Goal: Task Accomplishment & Management: Complete application form

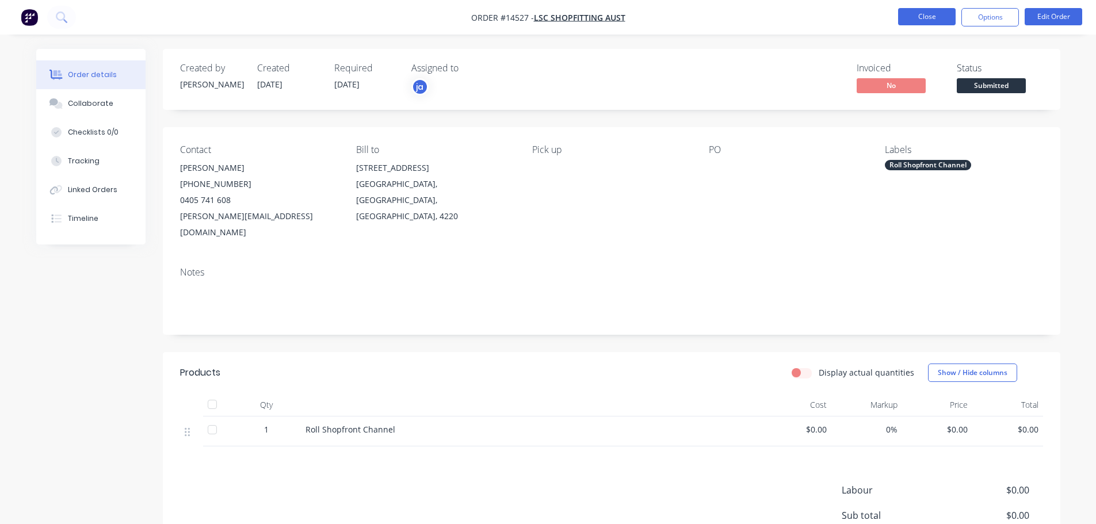
click at [918, 21] on button "Close" at bounding box center [927, 16] width 58 height 17
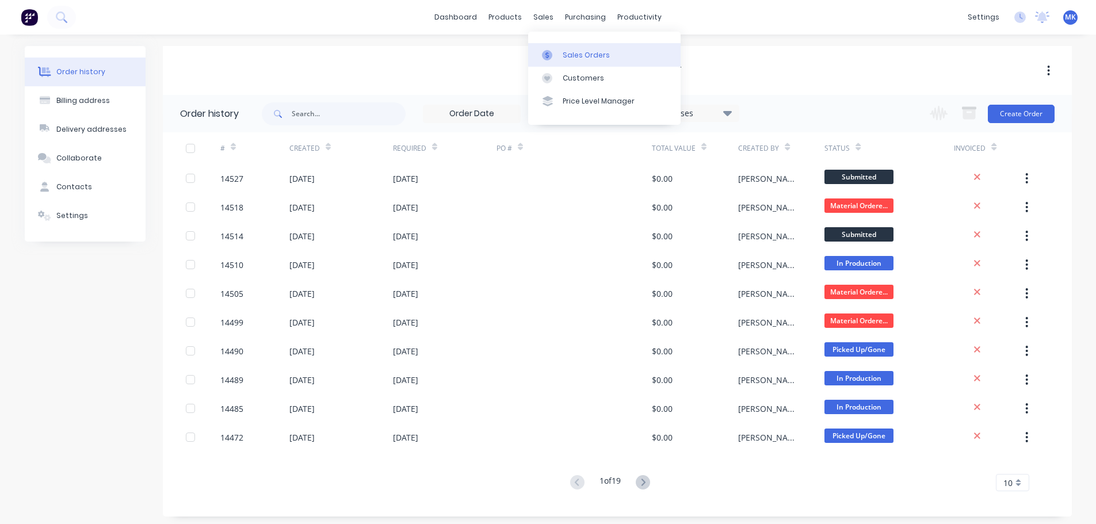
click at [563, 52] on div "Sales Orders" at bounding box center [586, 55] width 47 height 10
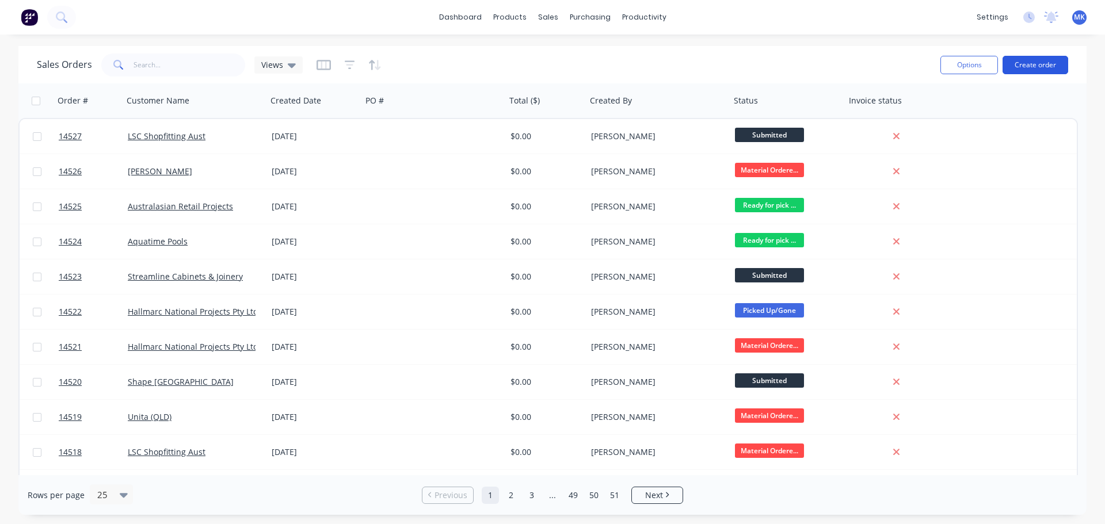
click at [1007, 68] on button "Create order" at bounding box center [1035, 65] width 66 height 18
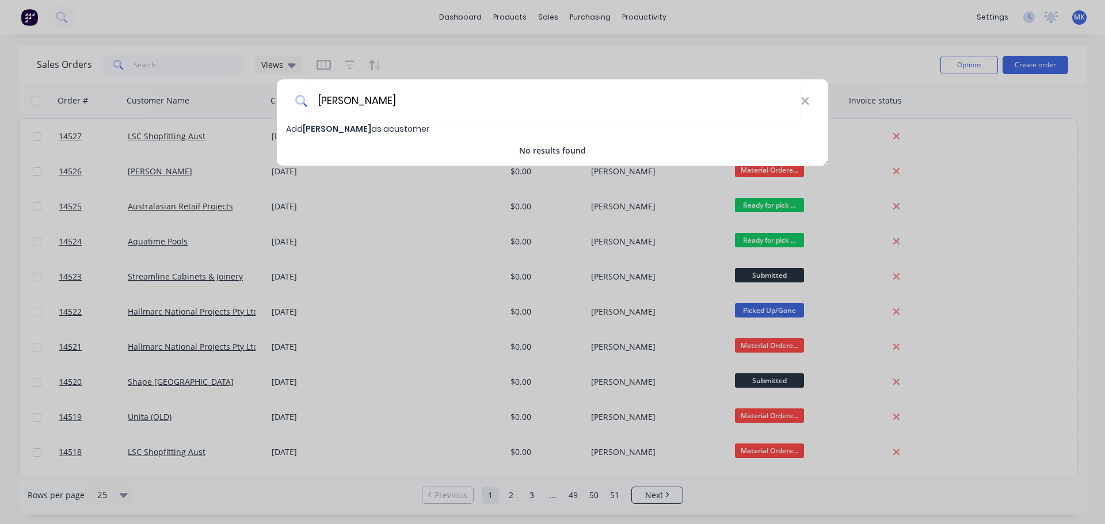
type input "[PERSON_NAME]"
click at [333, 125] on span "Add [PERSON_NAME] as a customer" at bounding box center [357, 129] width 143 height 12
select select "AU"
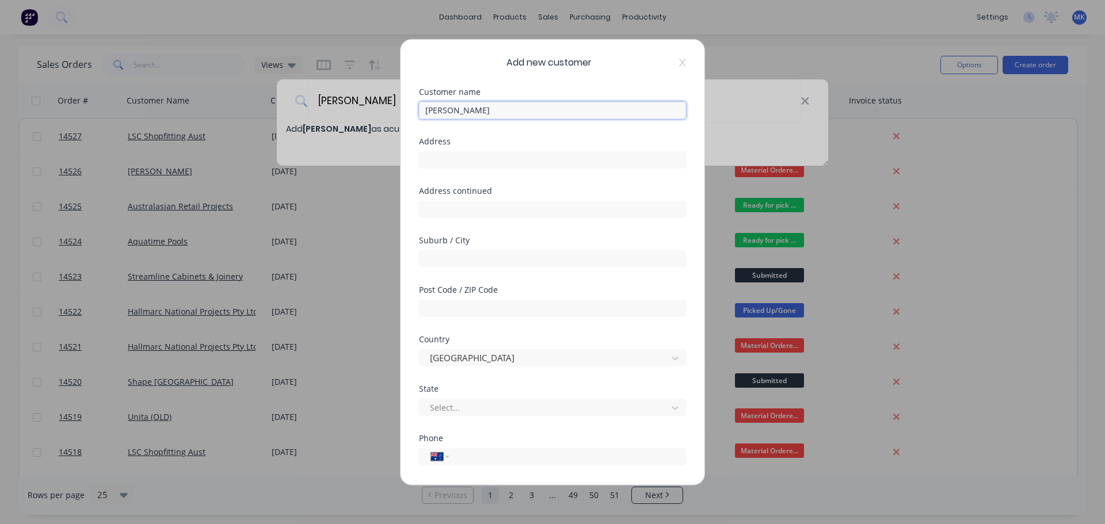
click at [430, 113] on input "[PERSON_NAME]" at bounding box center [552, 109] width 267 height 17
click at [456, 117] on input "[PERSON_NAME]" at bounding box center [552, 109] width 267 height 17
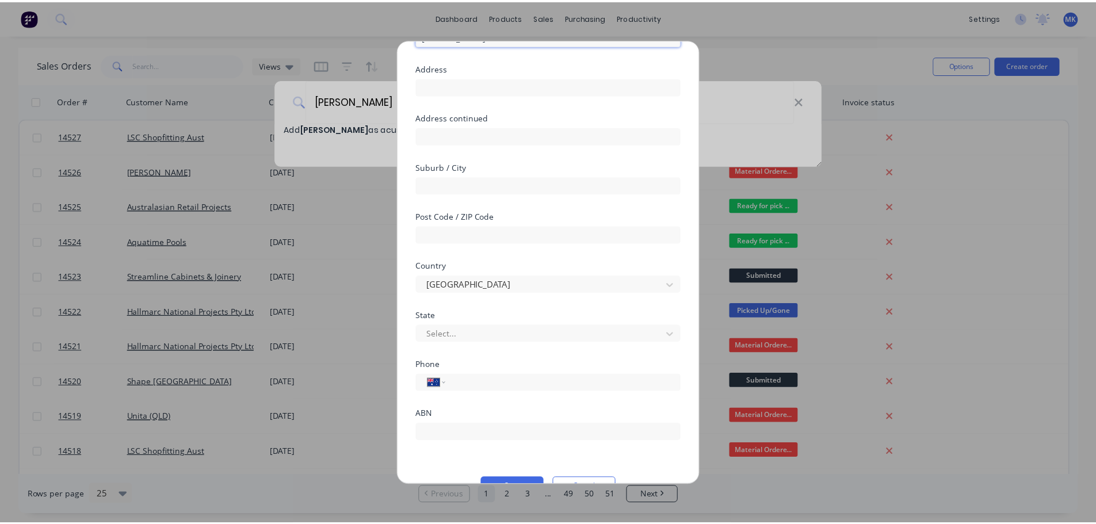
scroll to position [101, 0]
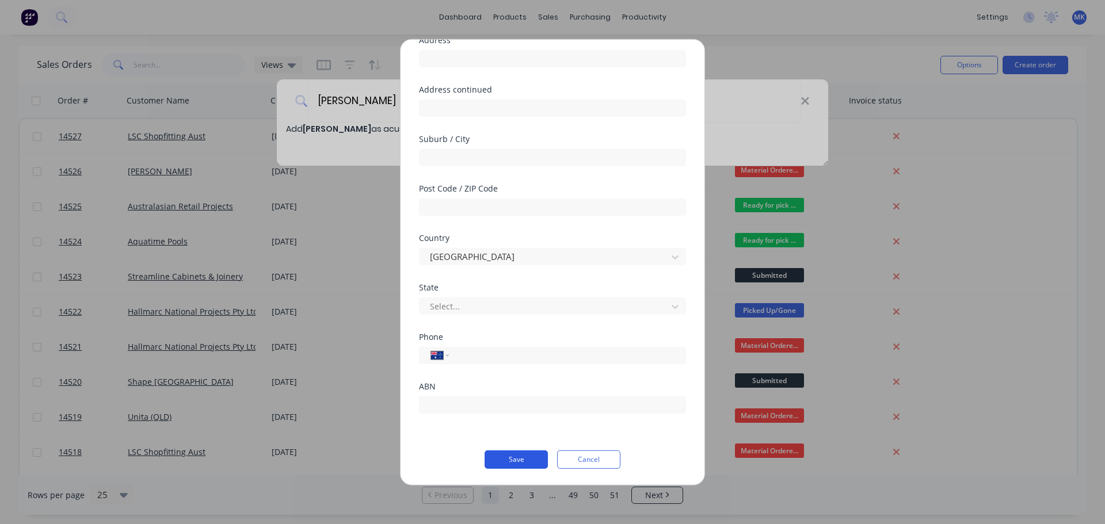
type input "[PERSON_NAME]"
click at [518, 452] on button "Save" at bounding box center [515, 459] width 63 height 18
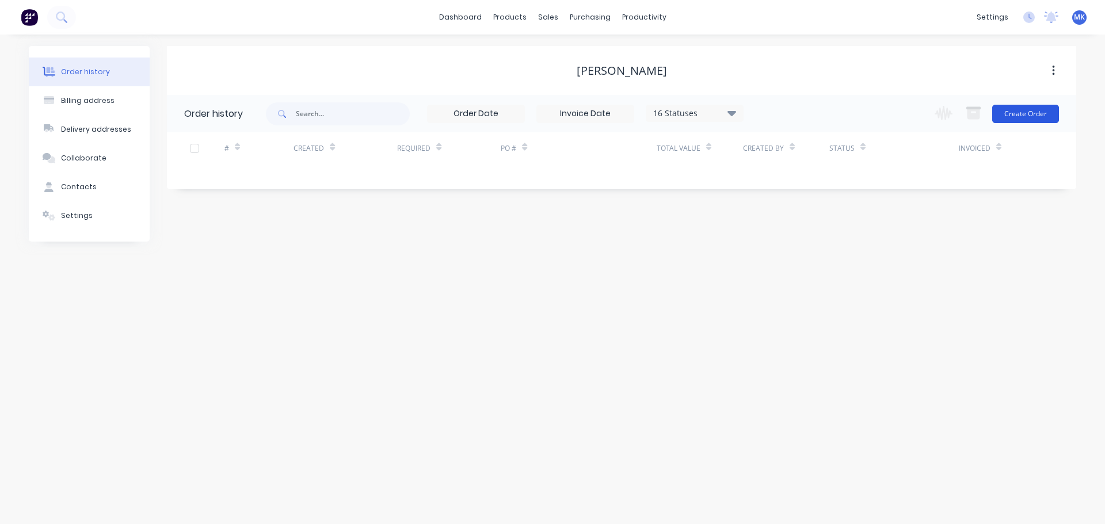
click at [1019, 115] on button "Create Order" at bounding box center [1025, 114] width 67 height 18
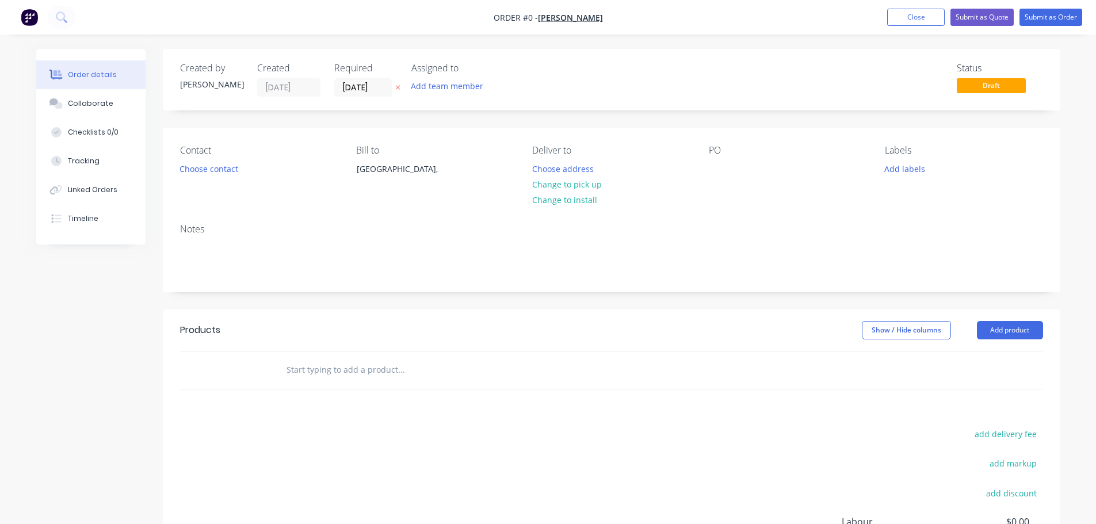
click at [467, 77] on div "Assigned to Add team member" at bounding box center [468, 80] width 115 height 34
click at [465, 86] on button "Add team member" at bounding box center [446, 86] width 85 height 16
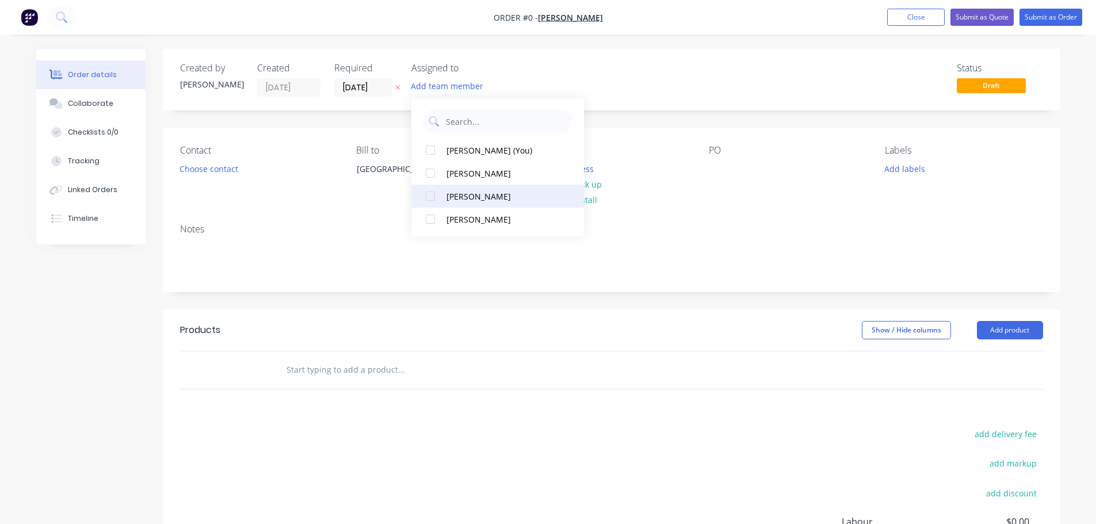
click at [519, 195] on div "[PERSON_NAME]" at bounding box center [504, 196] width 115 height 12
click at [232, 170] on div "Order details Collaborate Checklists 0/0 Tracking Linked Orders Timeline Order …" at bounding box center [548, 366] width 1047 height 634
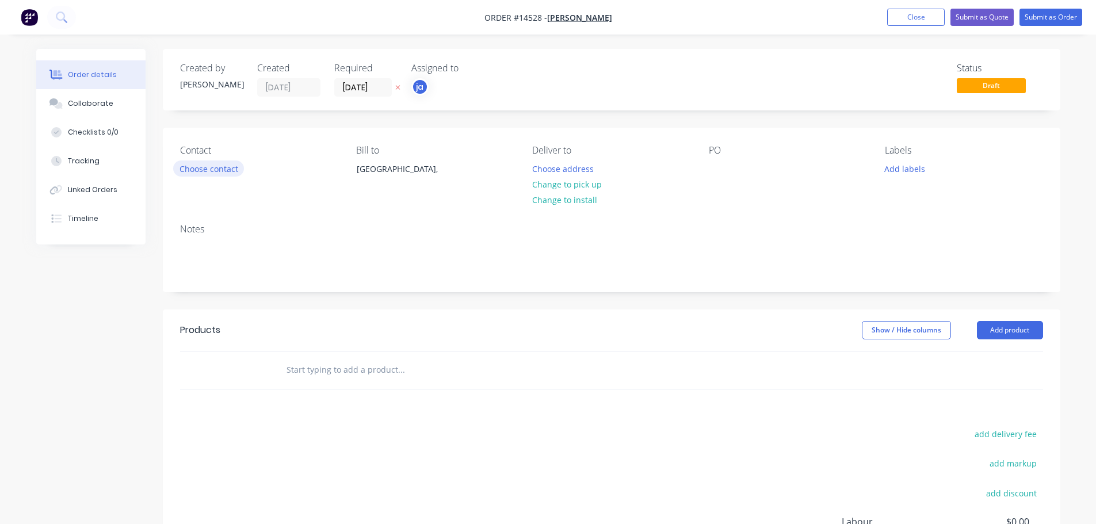
click at [223, 174] on button "Choose contact" at bounding box center [208, 169] width 71 height 16
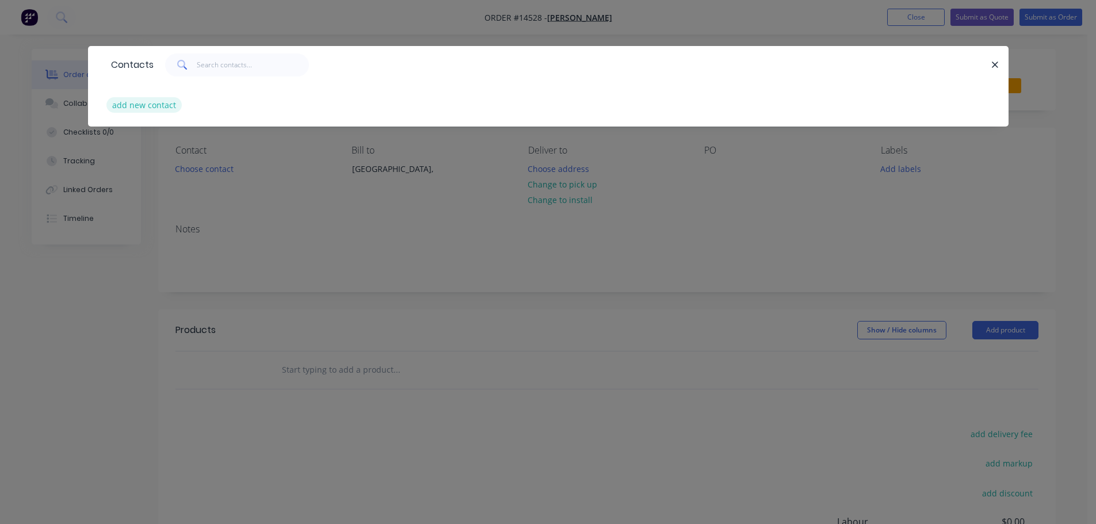
click at [161, 110] on button "add new contact" at bounding box center [144, 105] width 76 height 16
select select "AU"
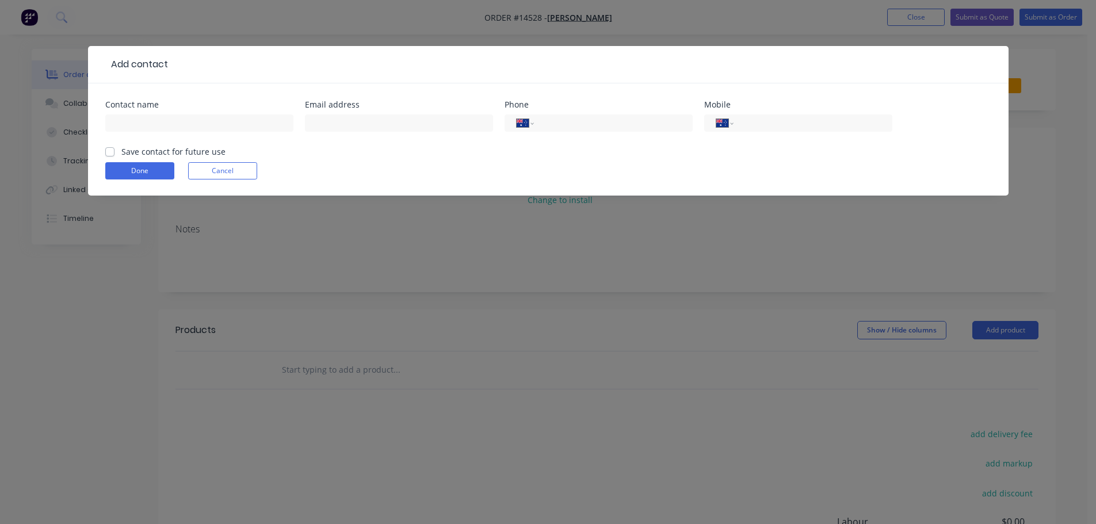
click at [198, 133] on div at bounding box center [199, 129] width 188 height 34
click at [198, 129] on input "text" at bounding box center [199, 123] width 188 height 17
type input "[PERSON_NAME]"
click at [151, 176] on button "Done" at bounding box center [139, 170] width 69 height 17
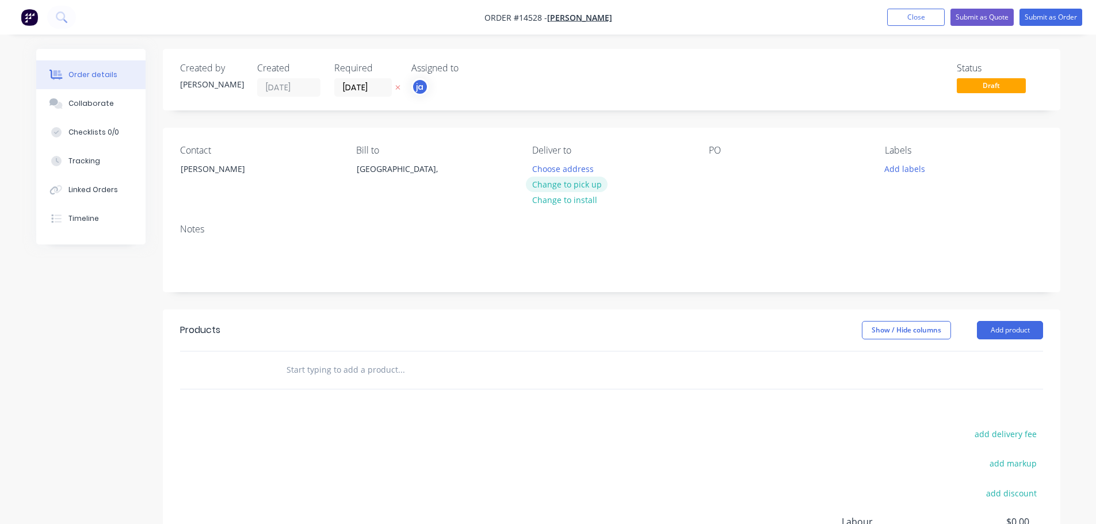
click at [599, 187] on button "Change to pick up" at bounding box center [567, 185] width 82 height 16
click at [913, 173] on button "Add labels" at bounding box center [905, 169] width 53 height 16
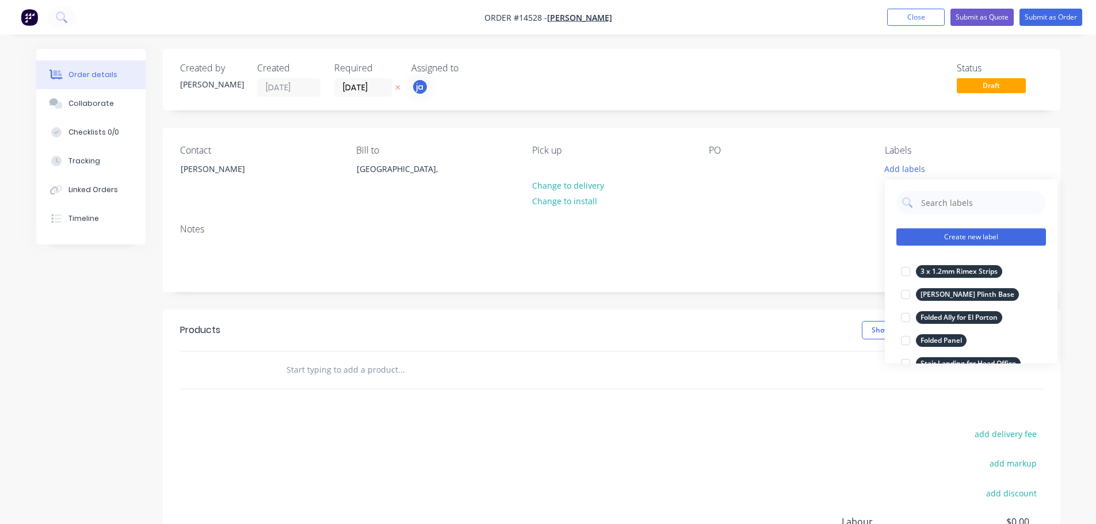
click at [968, 232] on button "Create new label" at bounding box center [971, 236] width 150 height 17
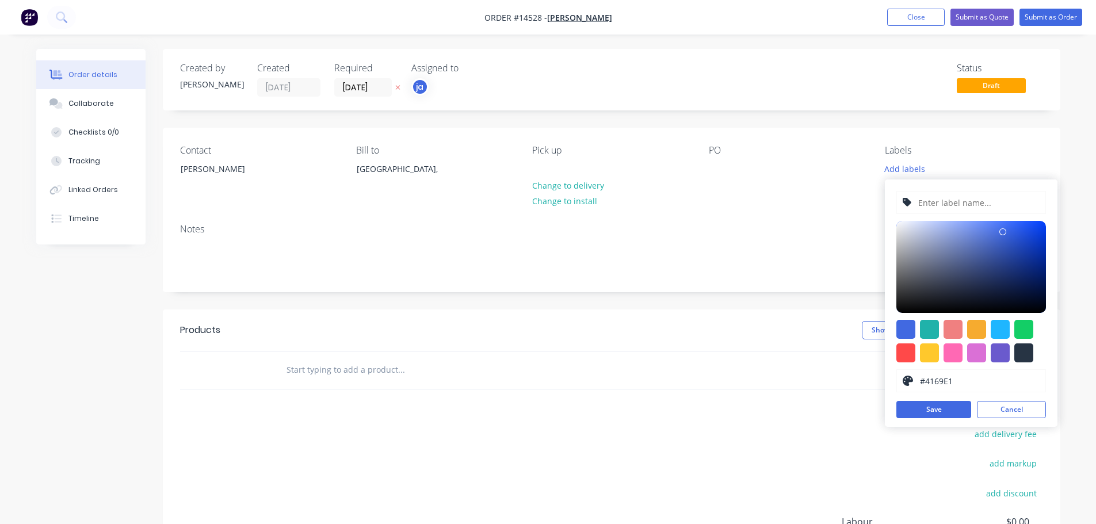
click at [1034, 352] on div at bounding box center [971, 341] width 150 height 43
click at [1022, 350] on div at bounding box center [1023, 353] width 19 height 19
type input "#273444"
click at [981, 211] on input "text" at bounding box center [978, 203] width 123 height 22
paste input "Double Carport"
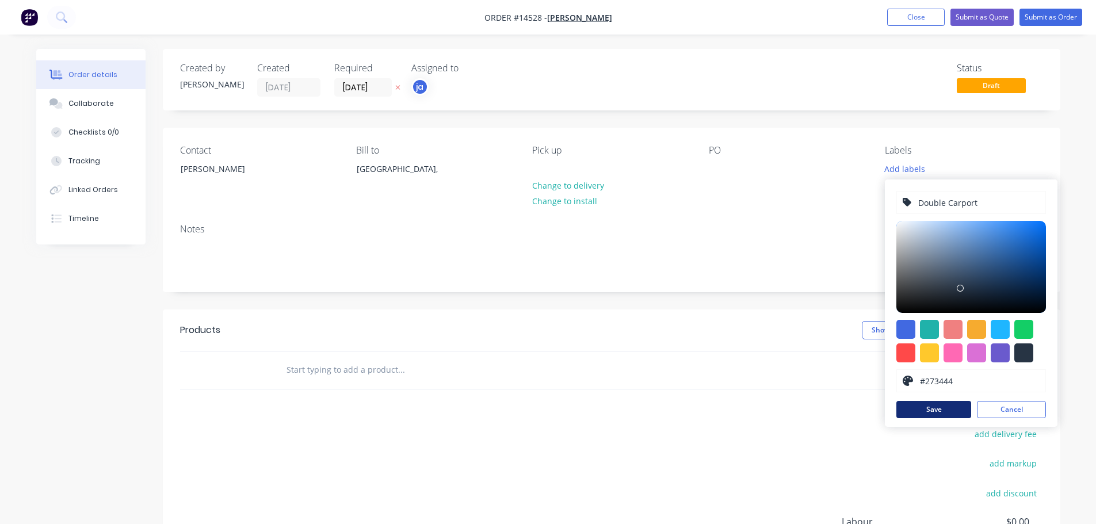
type input "Double Carport"
click at [910, 406] on button "Save" at bounding box center [933, 409] width 75 height 17
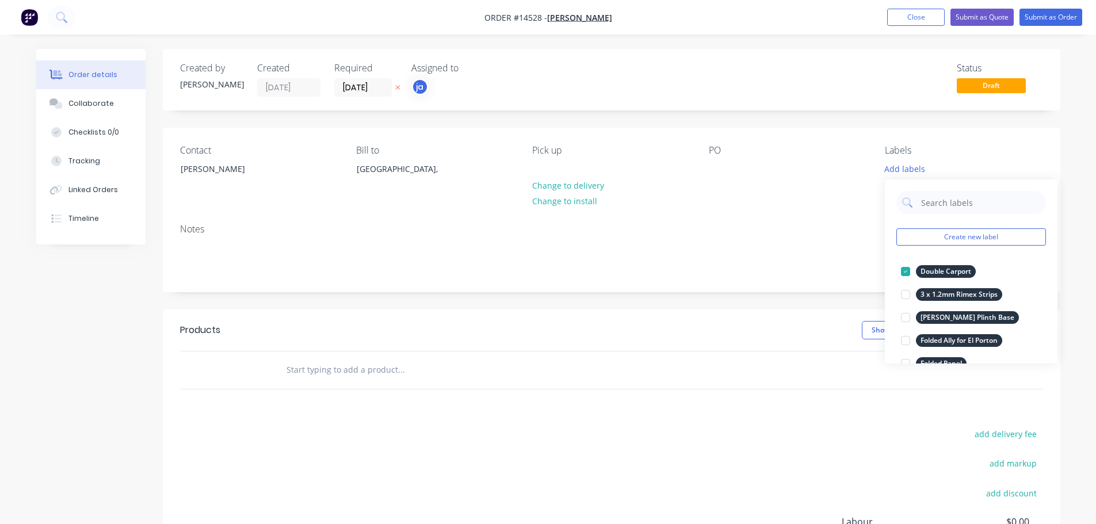
click at [367, 377] on input "text" at bounding box center [401, 369] width 230 height 23
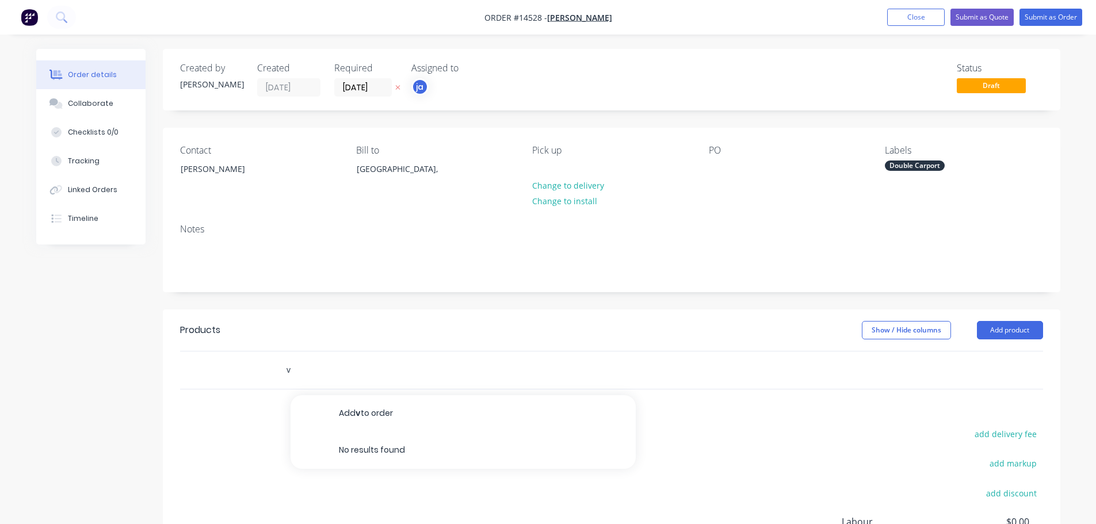
drag, startPoint x: 320, startPoint y: 375, endPoint x: 285, endPoint y: 385, distance: 37.0
click at [285, 385] on div "v Add v to order No results found" at bounding box center [479, 370] width 414 height 37
paste input "Double Carport"
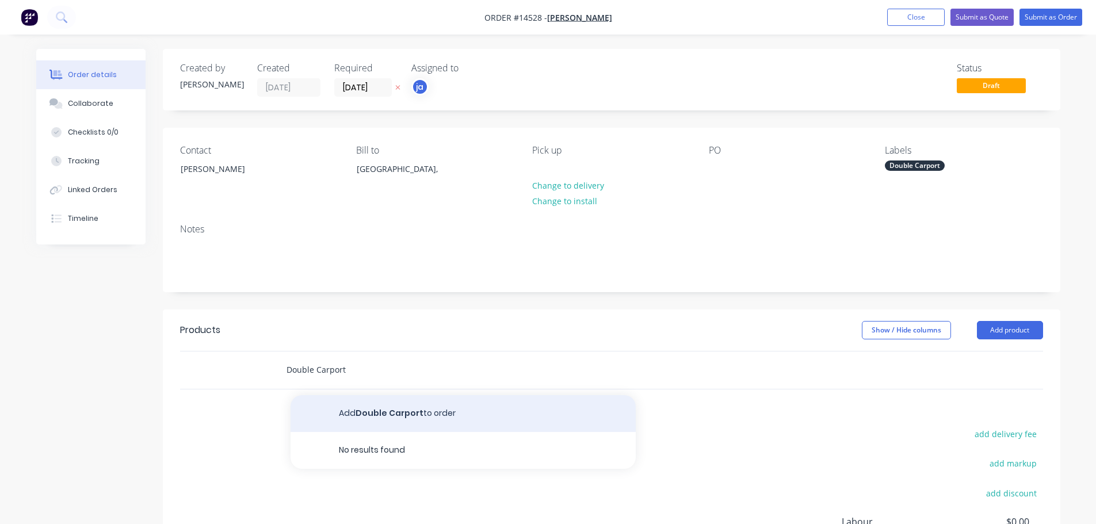
type input "Double Carport"
click at [368, 402] on button "Add Double Carport to order" at bounding box center [463, 413] width 345 height 37
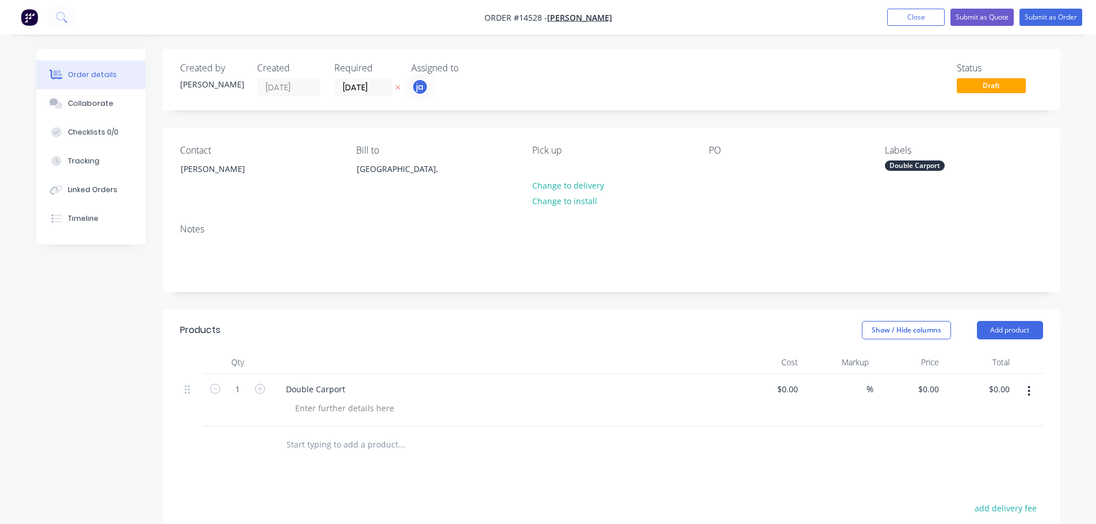
click at [936, 162] on div "Double Carport" at bounding box center [915, 166] width 60 height 10
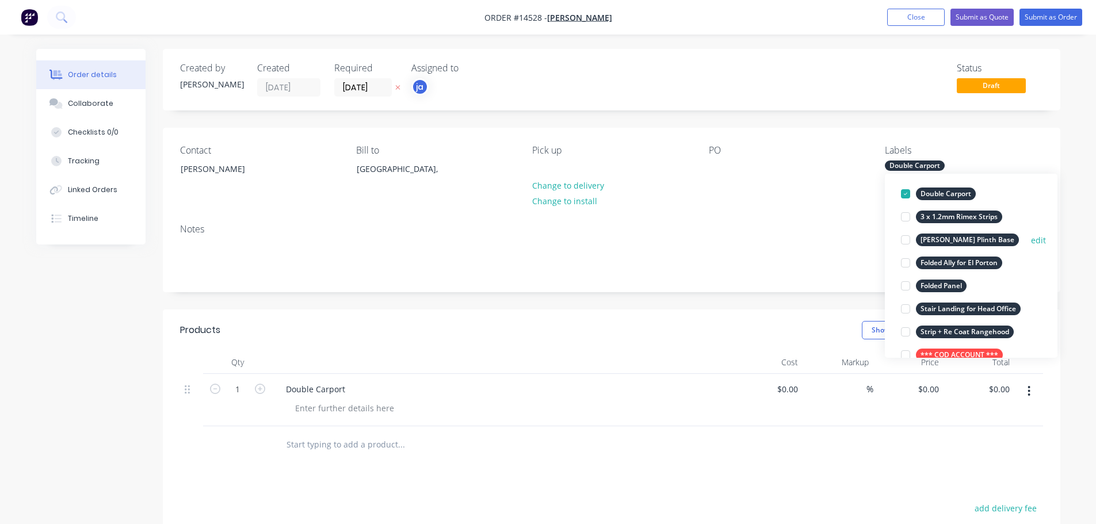
scroll to position [173, 0]
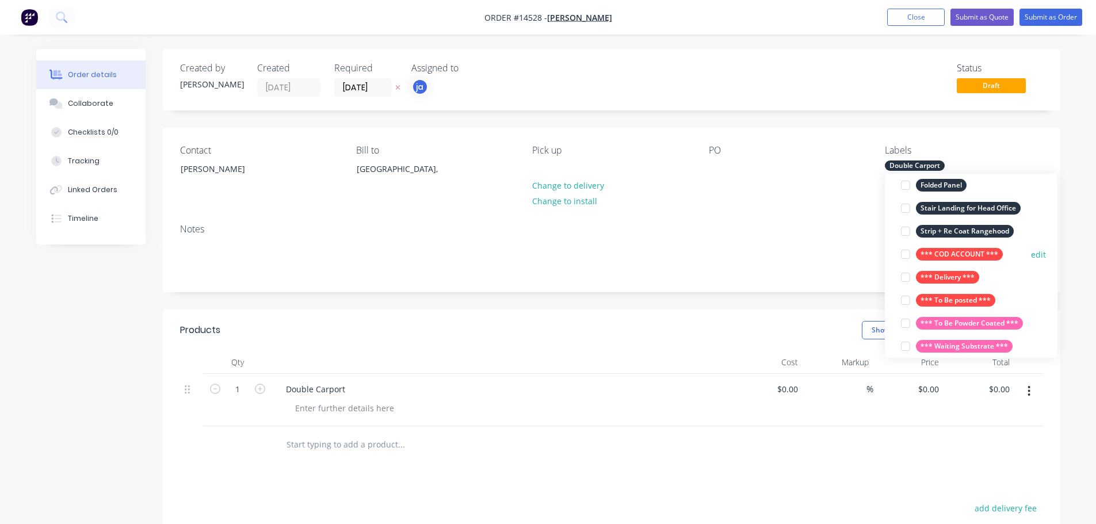
click at [959, 247] on button "*** COD ACCOUNT ***" at bounding box center [951, 254] width 111 height 16
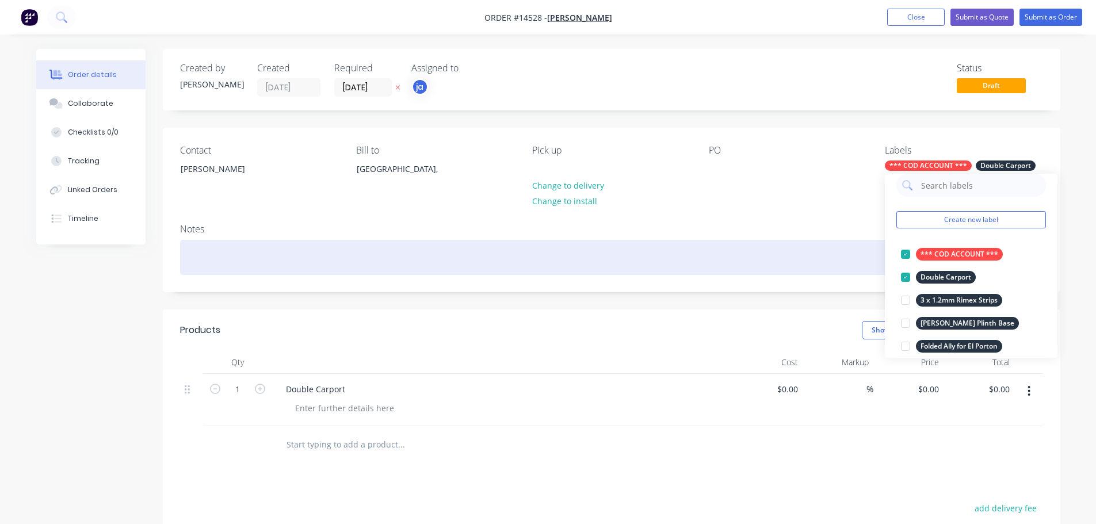
click at [810, 255] on div at bounding box center [611, 257] width 863 height 35
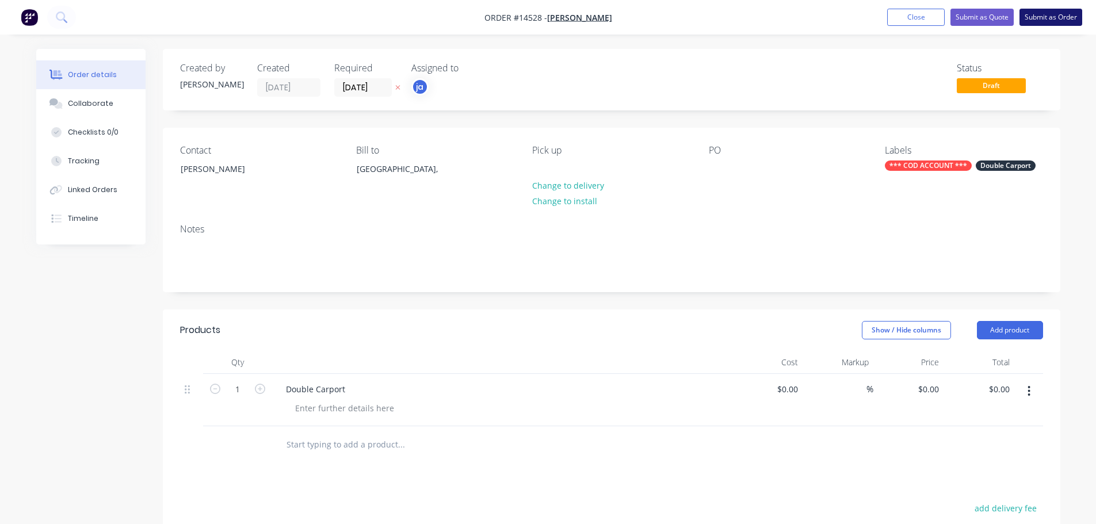
click at [1046, 14] on button "Submit as Order" at bounding box center [1051, 17] width 63 height 17
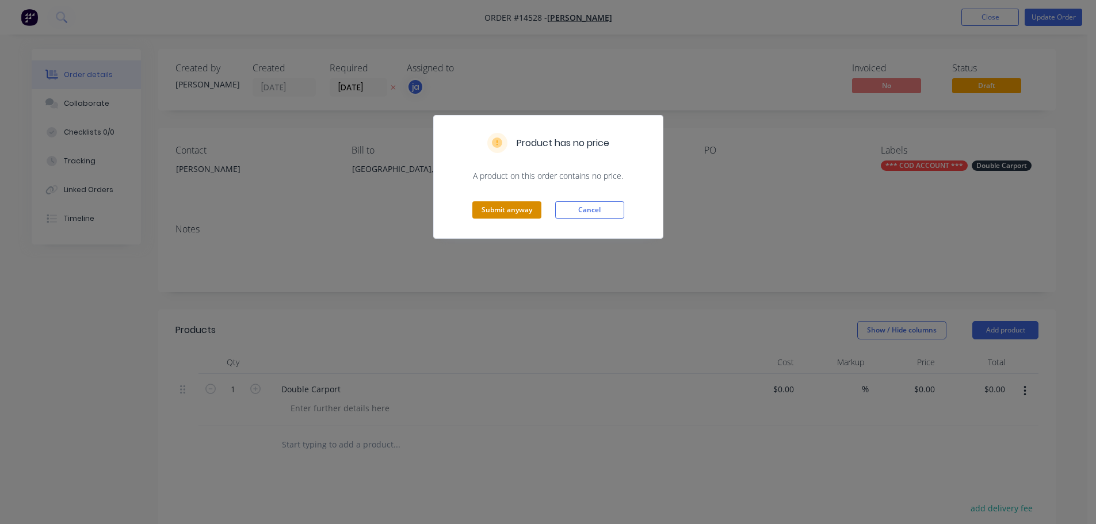
click at [531, 206] on button "Submit anyway" at bounding box center [506, 209] width 69 height 17
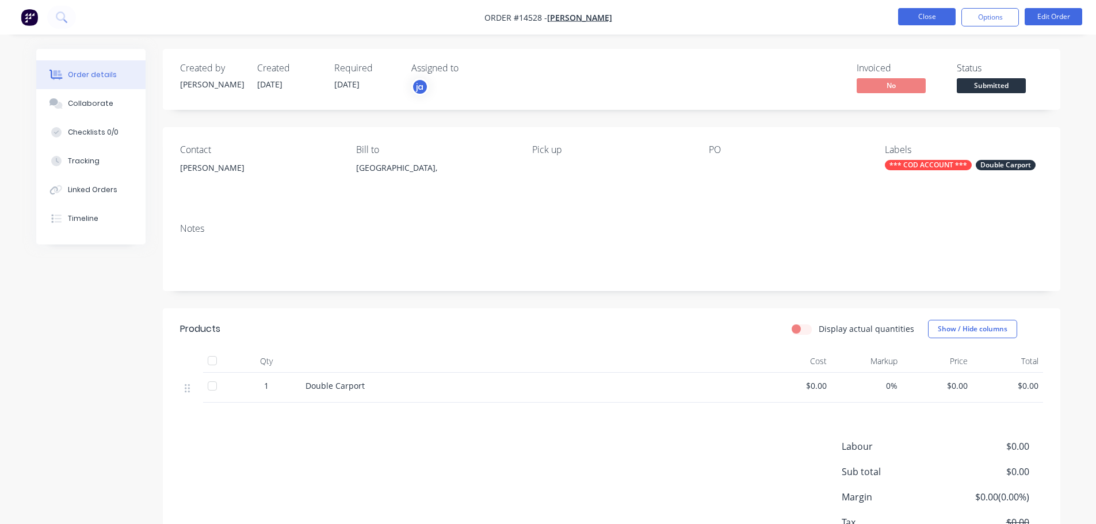
click at [905, 22] on button "Close" at bounding box center [927, 16] width 58 height 17
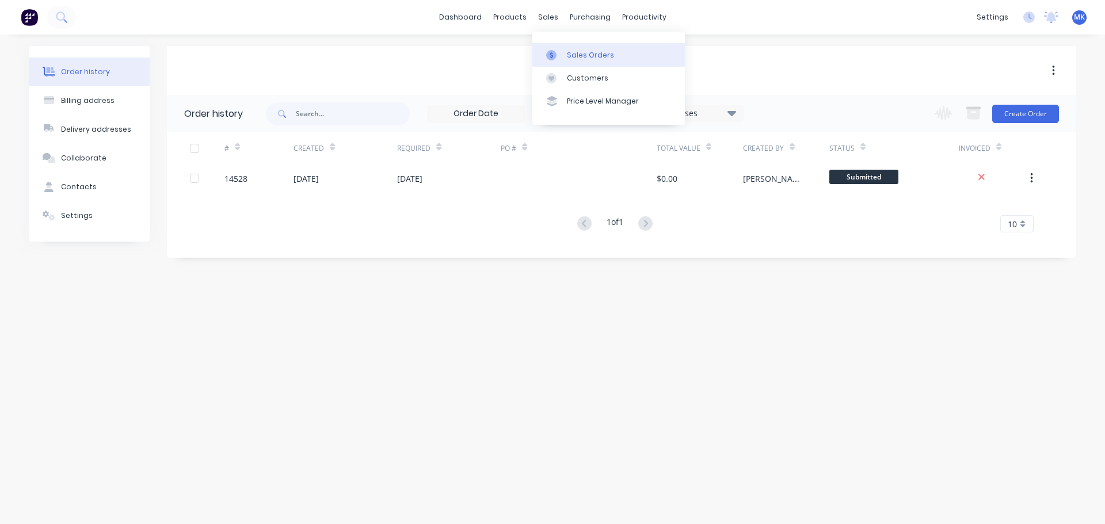
click at [564, 57] on link "Sales Orders" at bounding box center [608, 54] width 152 height 23
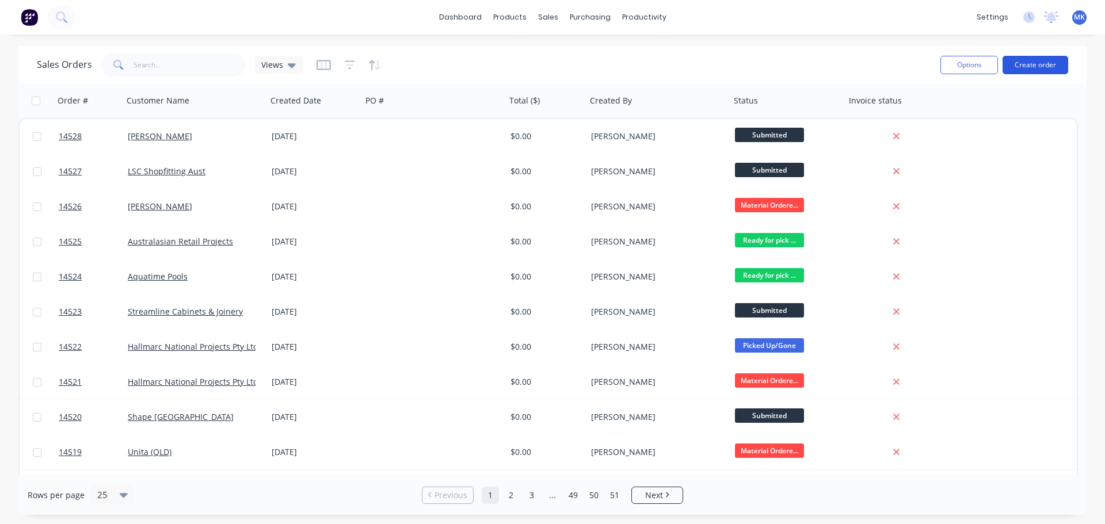
click at [1026, 63] on button "Create order" at bounding box center [1035, 65] width 66 height 18
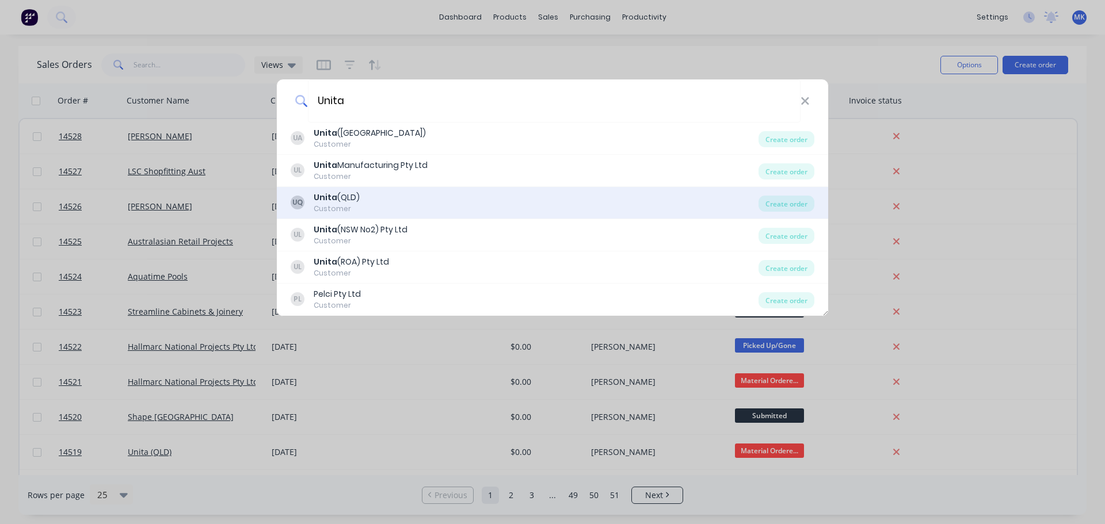
type input "Unita"
click at [422, 199] on div "UQ Unita (QLD) Customer" at bounding box center [525, 203] width 468 height 22
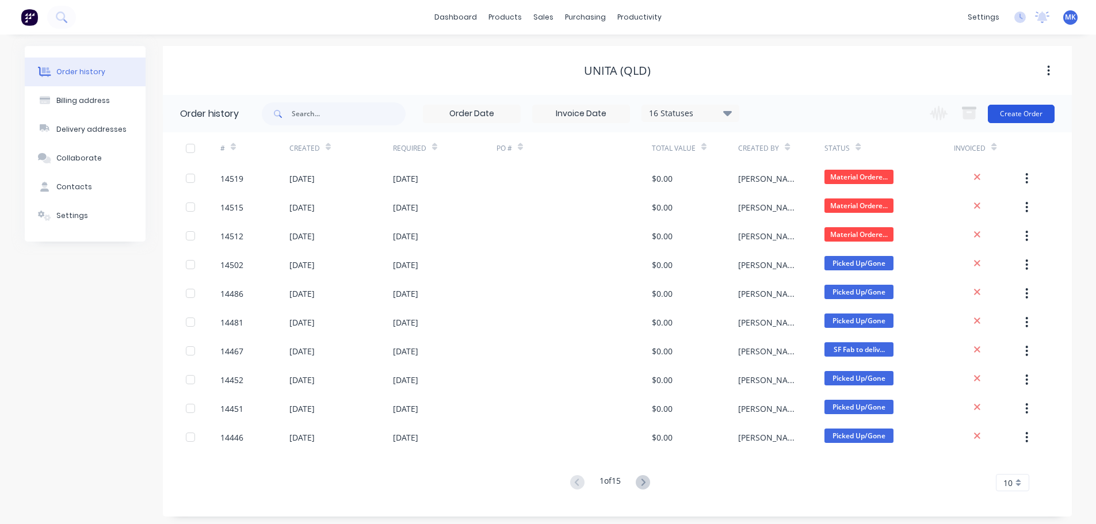
click at [1040, 112] on button "Create Order" at bounding box center [1021, 114] width 67 height 18
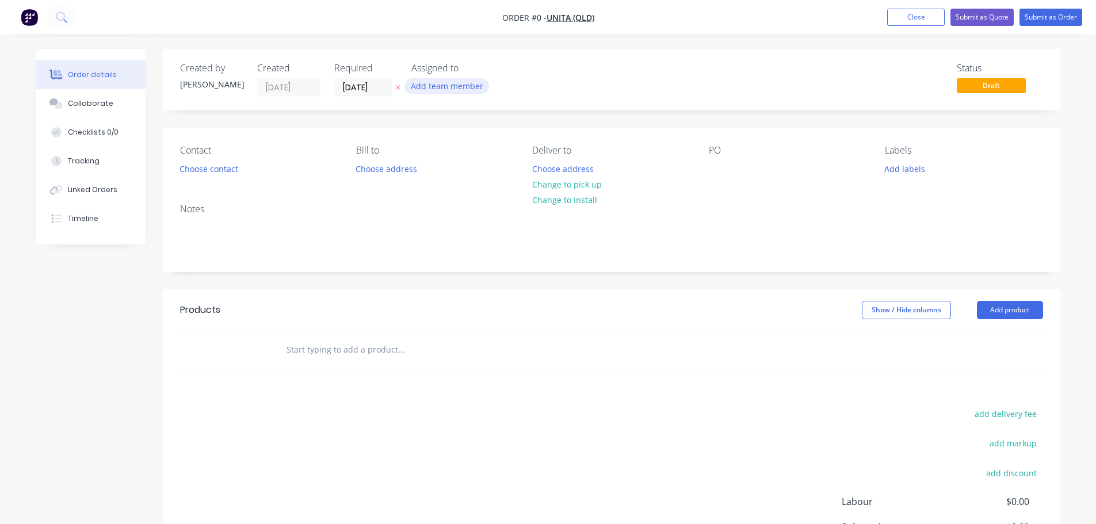
click at [462, 86] on button "Add team member" at bounding box center [446, 86] width 85 height 16
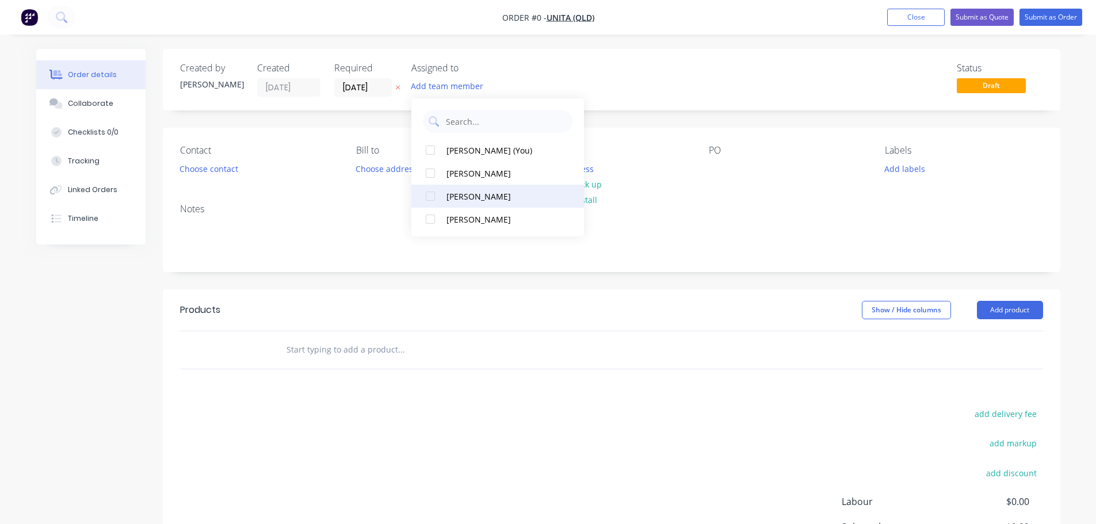
click at [479, 193] on div "[PERSON_NAME]" at bounding box center [504, 196] width 115 height 12
click at [231, 175] on div "Order details Collaborate Checklists 0/0 Tracking Linked Orders Timeline Order …" at bounding box center [548, 356] width 1047 height 614
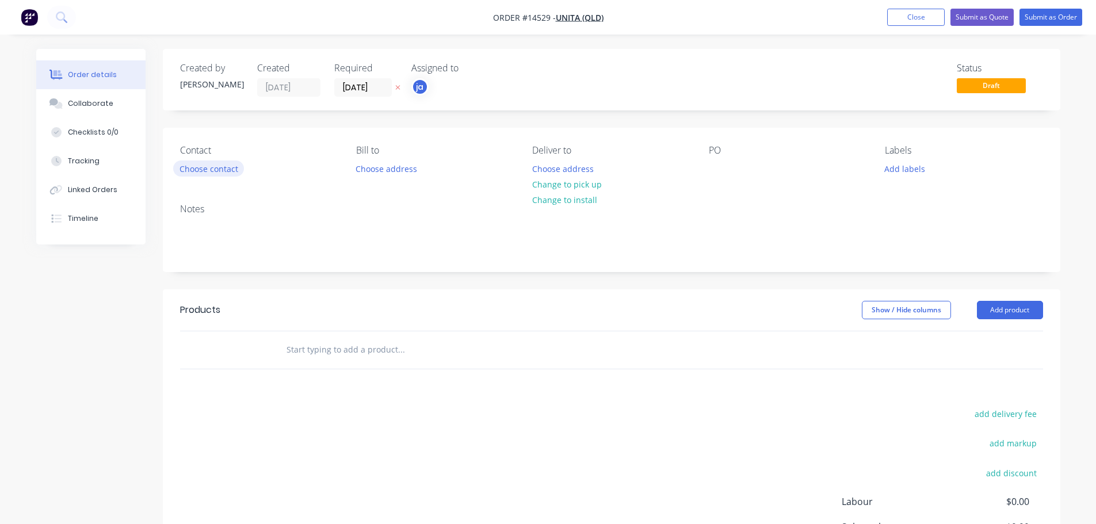
click at [223, 175] on button "Choose contact" at bounding box center [208, 169] width 71 height 16
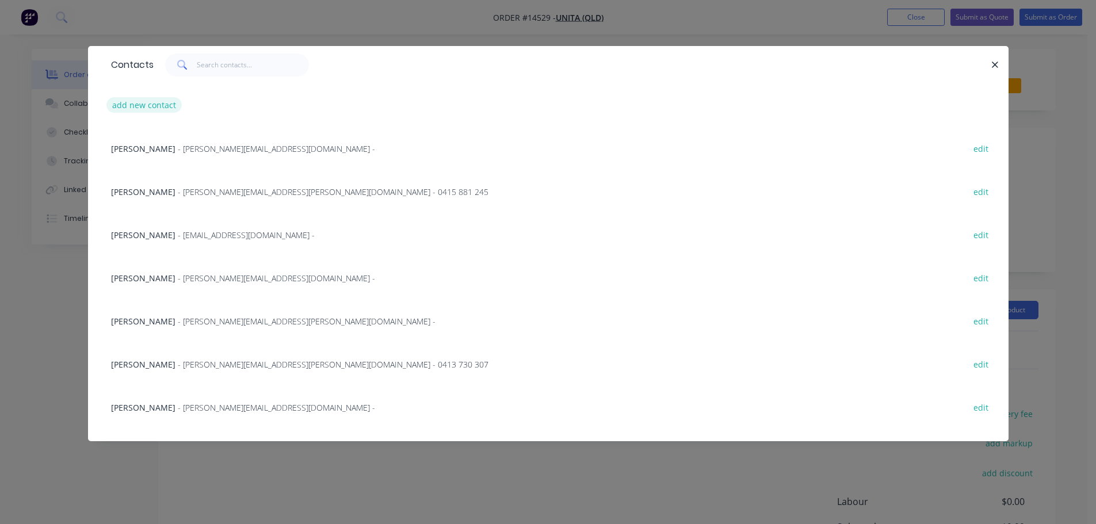
click at [140, 101] on button "add new contact" at bounding box center [144, 105] width 76 height 16
select select "AU"
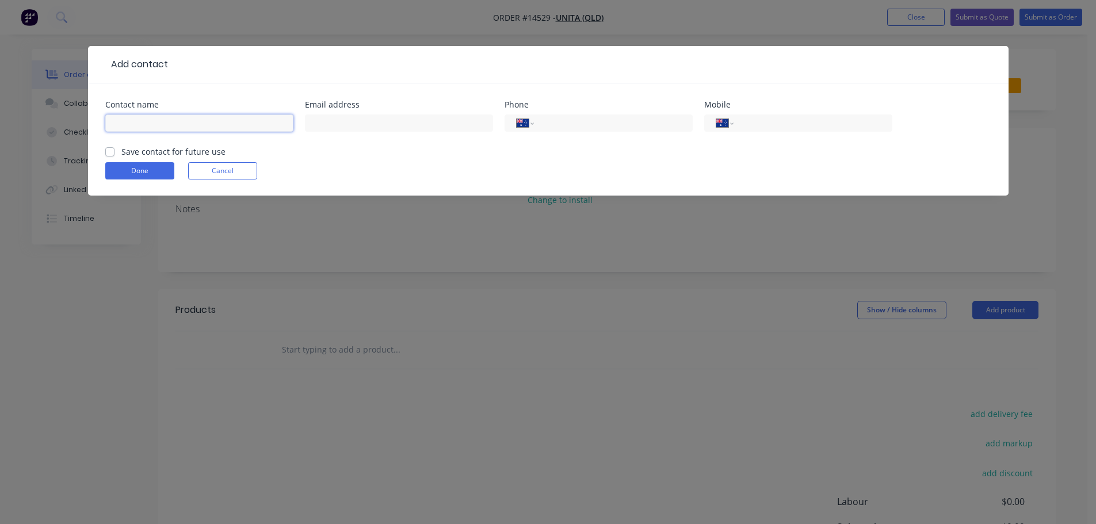
click at [163, 130] on input "text" at bounding box center [199, 123] width 188 height 17
type input "n"
type input "[PERSON_NAME]"
click at [162, 145] on div "[PERSON_NAME]" at bounding box center [199, 129] width 188 height 34
click at [156, 154] on label "Save contact for future use" at bounding box center [173, 152] width 104 height 12
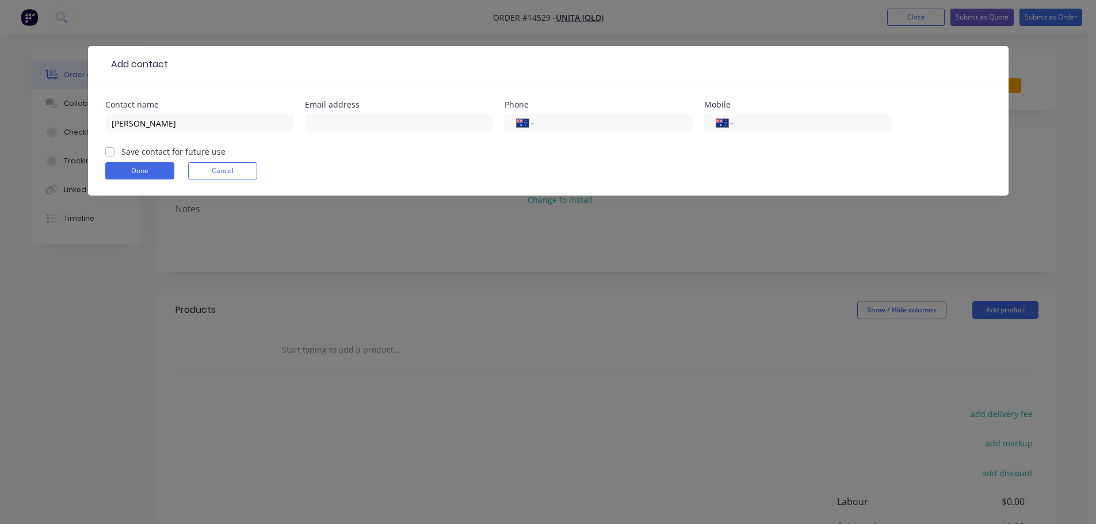
click at [115, 154] on input "Save contact for future use" at bounding box center [109, 151] width 9 height 11
checkbox input "true"
drag, startPoint x: 173, startPoint y: 122, endPoint x: 147, endPoint y: 120, distance: 26.5
click at [147, 120] on input "[PERSON_NAME]" at bounding box center [199, 123] width 188 height 17
click at [163, 127] on input "[PERSON_NAME]" at bounding box center [199, 123] width 188 height 17
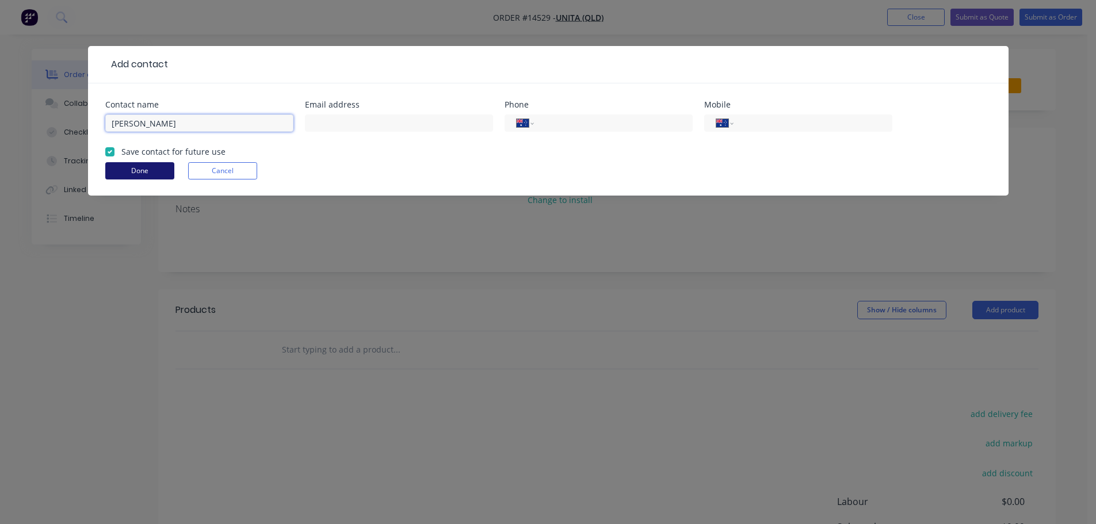
type input "[PERSON_NAME]"
click at [159, 169] on button "Done" at bounding box center [139, 170] width 69 height 17
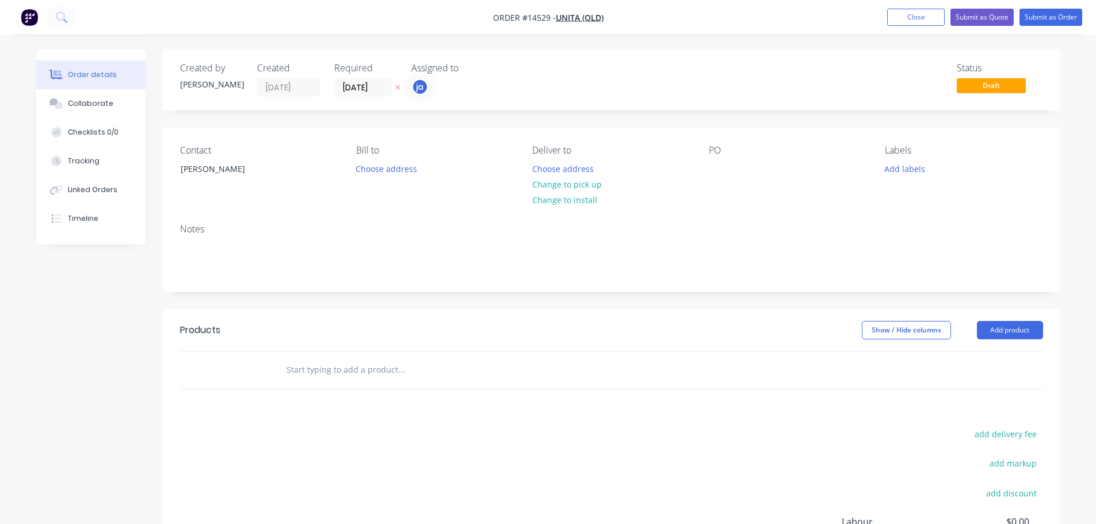
drag, startPoint x: 919, startPoint y: 20, endPoint x: 730, endPoint y: 226, distance: 279.7
click at [730, 226] on div "Order #14529 - Unita (QLD) Add product Close Submit as Quote Submit as Order Or…" at bounding box center [548, 341] width 1096 height 683
click at [887, 173] on button "Add labels" at bounding box center [905, 169] width 53 height 16
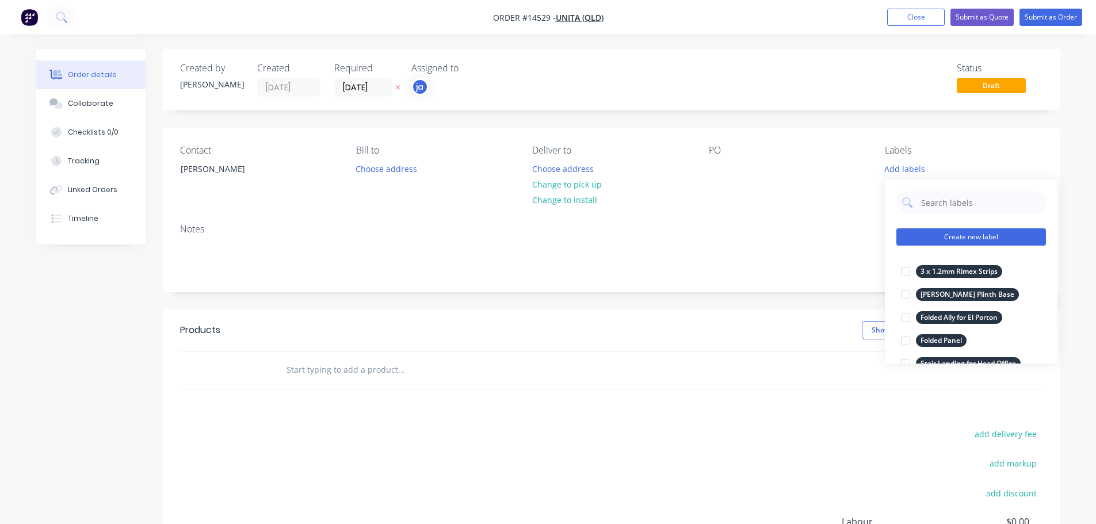
click at [966, 234] on button "Create new label" at bounding box center [971, 236] width 150 height 17
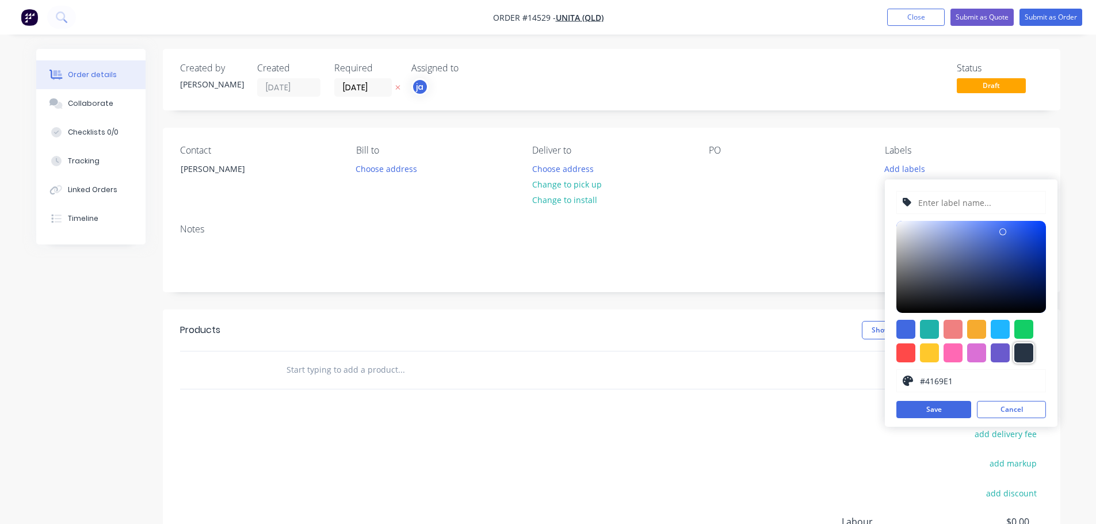
drag, startPoint x: 1018, startPoint y: 355, endPoint x: 989, endPoint y: 301, distance: 61.5
click at [1018, 354] on div at bounding box center [1023, 353] width 19 height 19
type input "#273444"
click at [961, 207] on input "text" at bounding box center [978, 203] width 123 height 22
paste input "32 x Kick Plates - Newstead Health Practice"
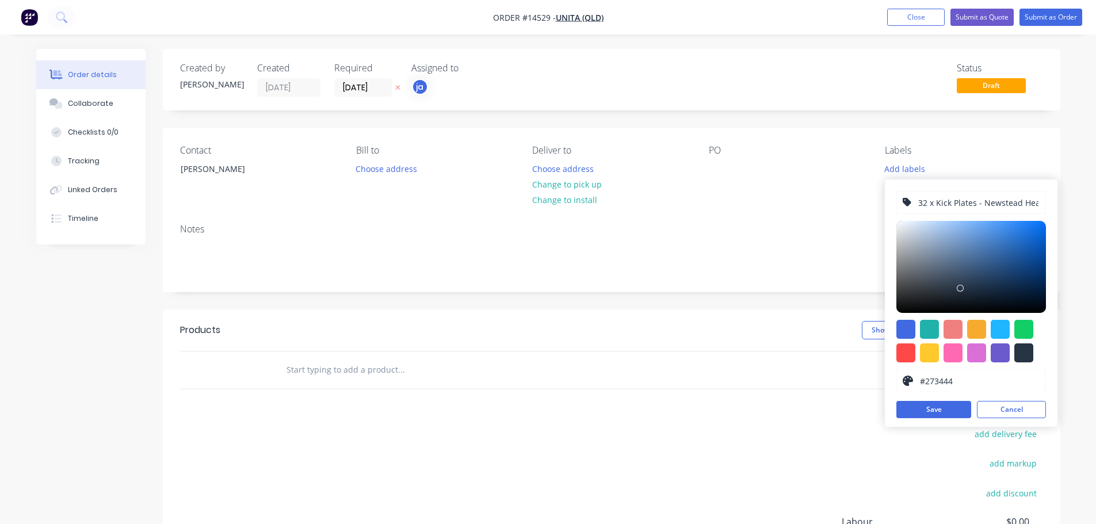
scroll to position [0, 40]
type input "32 x Kick Plates - Newstead Health Practice"
click at [928, 407] on button "Save" at bounding box center [933, 409] width 75 height 17
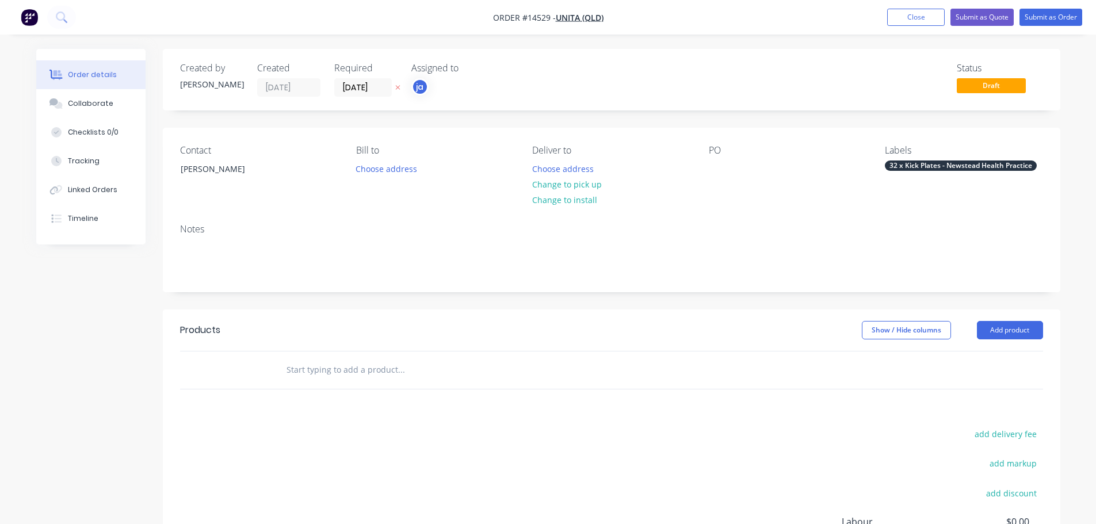
click at [648, 389] on div "Products Show / Hide columns Add product add delivery fee add markup add discou…" at bounding box center [612, 488] width 898 height 356
click at [423, 384] on div at bounding box center [479, 370] width 414 height 37
click at [403, 372] on input "text" at bounding box center [401, 369] width 230 height 23
paste input "32 x Kick Plates - Newstead Health Practice"
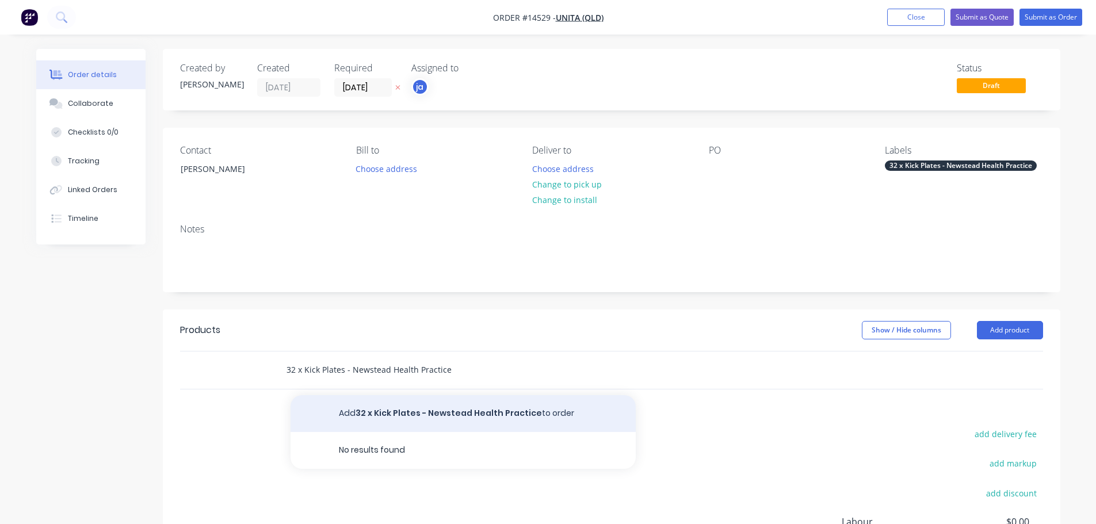
type input "32 x Kick Plates - Newstead Health Practice"
click at [438, 416] on button "Add 32 x Kick Plates - Newstead Health Practice to order" at bounding box center [463, 413] width 345 height 37
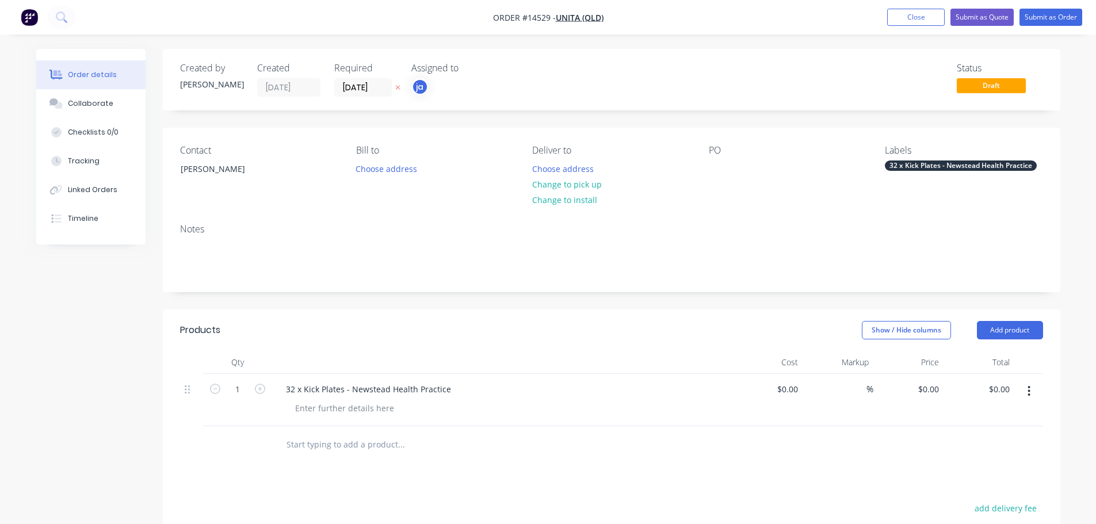
click at [1053, 28] on nav "Order #14529 - Unita (QLD) Add product Close Submit as Quote Submit as Order" at bounding box center [548, 17] width 1096 height 35
click at [1051, 21] on button "Submit as Order" at bounding box center [1051, 17] width 63 height 17
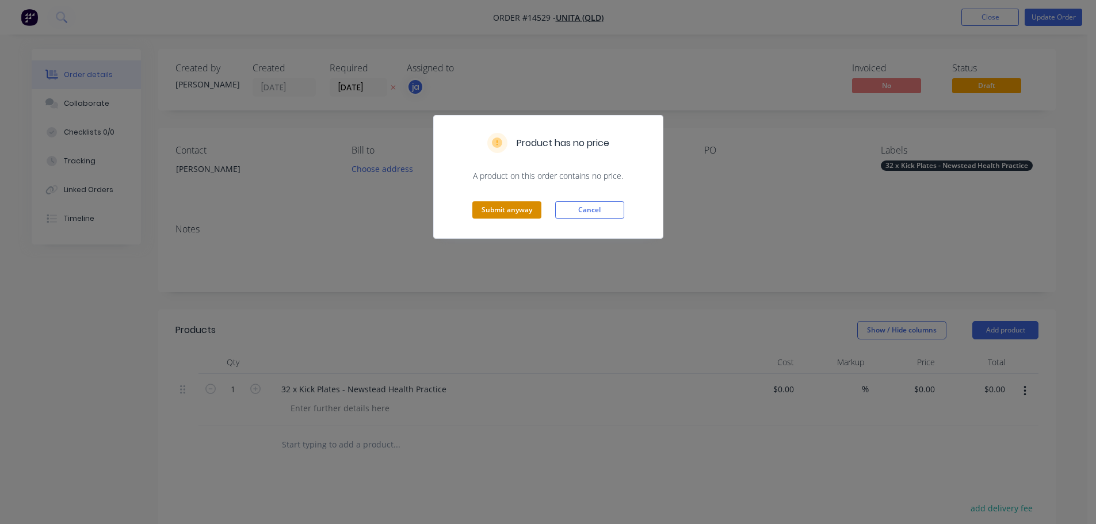
click at [519, 203] on button "Submit anyway" at bounding box center [506, 209] width 69 height 17
